Goal: Transaction & Acquisition: Subscribe to service/newsletter

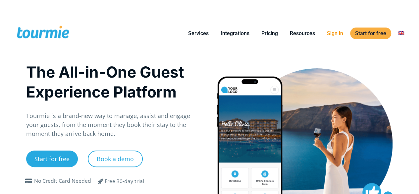
click at [334, 18] on li "Sign in" at bounding box center [335, 33] width 28 height 30
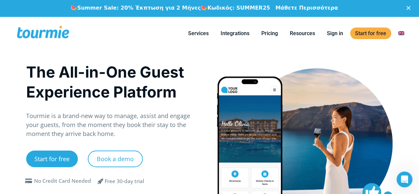
click at [280, 9] on link "Μάθετε Περισσότερα" at bounding box center [306, 8] width 63 height 7
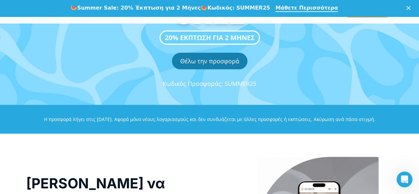
scroll to position [85, 0]
click at [209, 60] on link "Θέλω την προσφορά" at bounding box center [210, 61] width 76 height 17
